Goal: Task Accomplishment & Management: Manage account settings

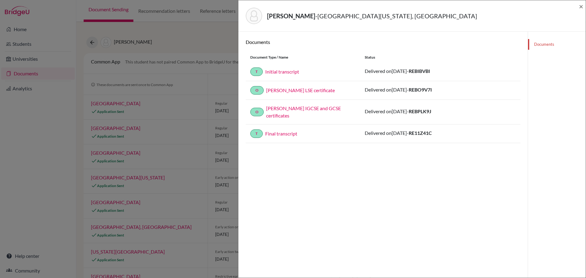
scroll to position [148, 0]
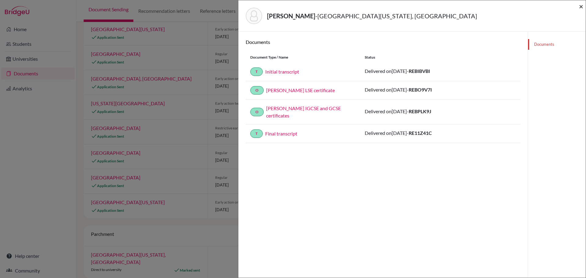
click at [583, 6] on span "×" at bounding box center [581, 6] width 4 height 9
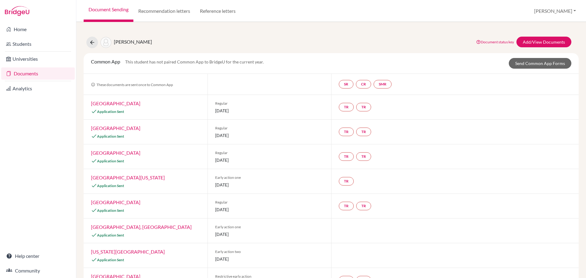
click at [33, 73] on link "Documents" at bounding box center [38, 73] width 74 height 12
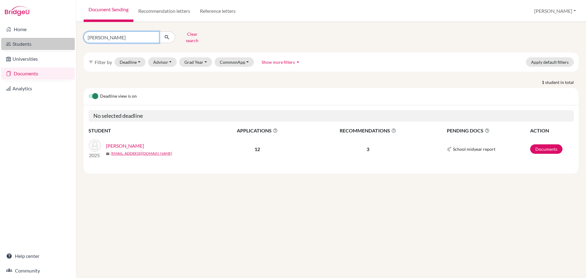
drag, startPoint x: 108, startPoint y: 37, endPoint x: 73, endPoint y: 41, distance: 35.0
click at [73, 41] on div "Home Students Universities Documents Analytics Help center Community Document S…" at bounding box center [293, 139] width 586 height 278
type input "hill"
click button "submit" at bounding box center [167, 37] width 16 height 12
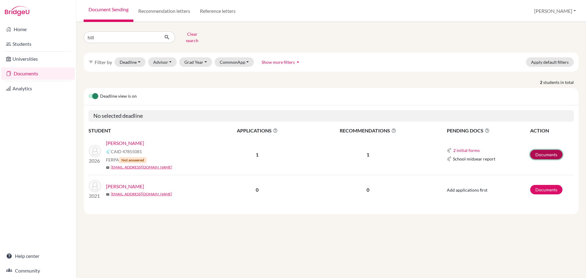
click at [541, 150] on link "Documents" at bounding box center [546, 154] width 32 height 9
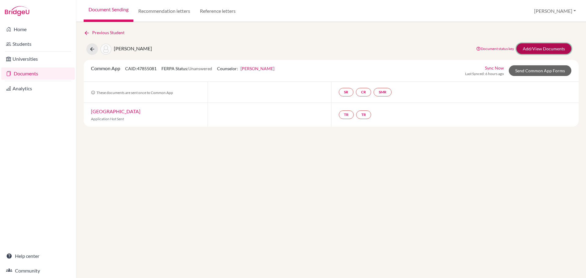
click at [532, 47] on link "Add/View Documents" at bounding box center [544, 48] width 55 height 11
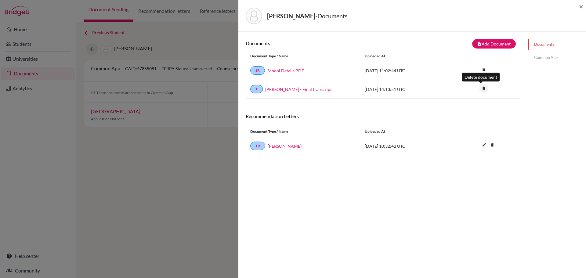
click at [479, 90] on icon "delete" at bounding box center [483, 88] width 9 height 9
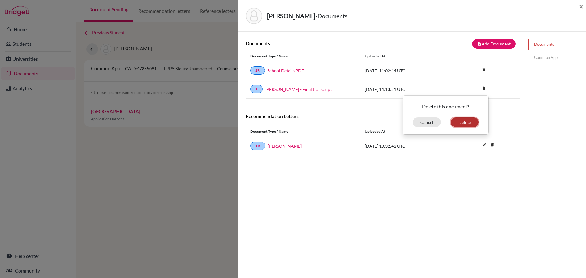
click at [458, 122] on button "Delete" at bounding box center [465, 122] width 28 height 9
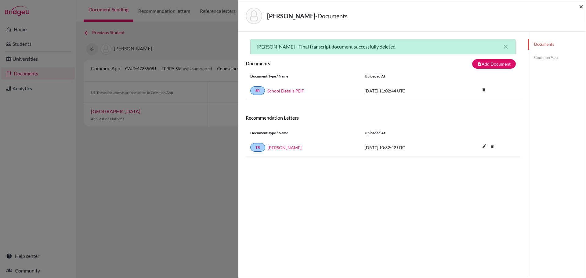
click at [581, 6] on span "×" at bounding box center [581, 6] width 4 height 9
